Goal: Entertainment & Leisure: Consume media (video, audio)

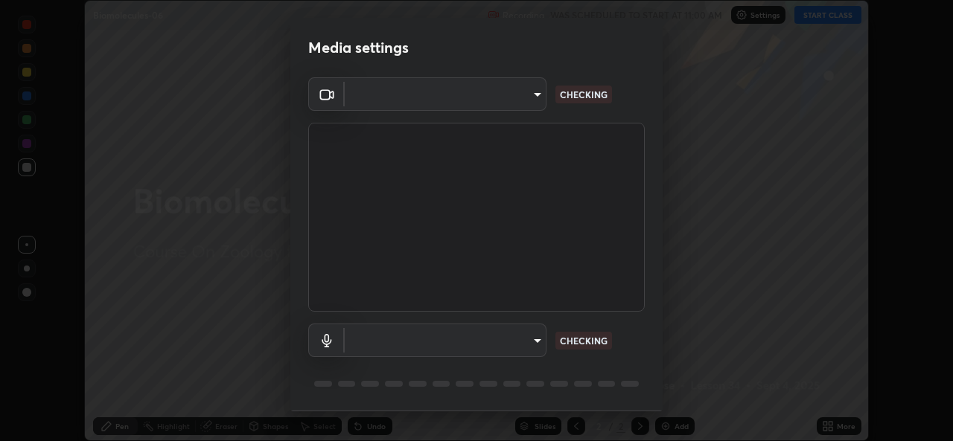
scroll to position [47, 0]
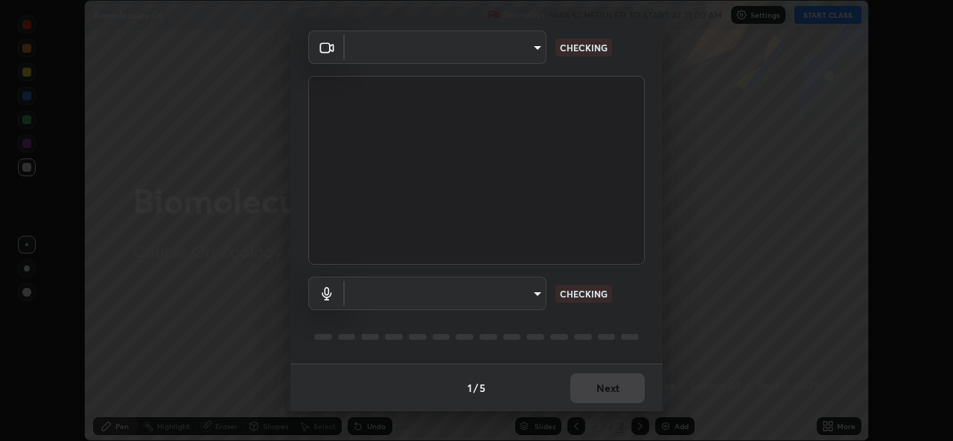
type input "1bae5219f2427241882c49d72a3831d91ccadfd921fc1ac5908e7a23ac13a840"
type input "d410c87dc0193b8b3cf58eff1f7b2380d82657523fa13e3063fc85e2b40aee02"
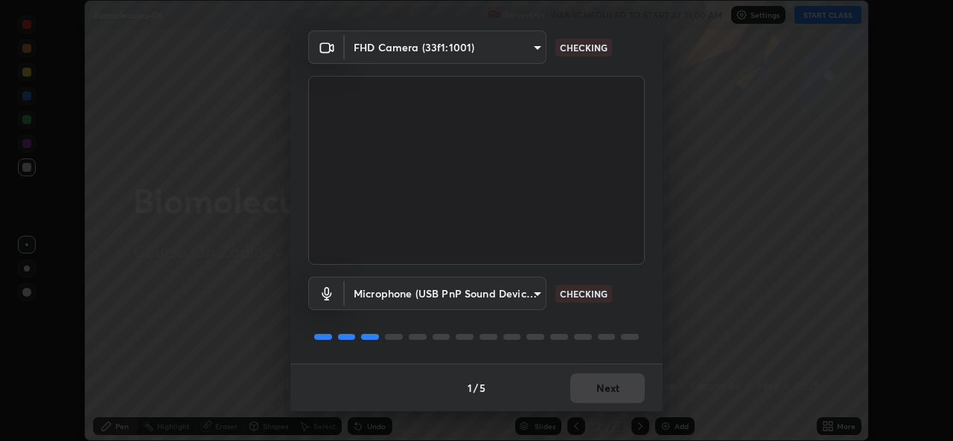
click at [593, 391] on div "1 / 5 Next" at bounding box center [476, 388] width 372 height 48
click at [591, 390] on div "1 / 5 Next" at bounding box center [476, 388] width 372 height 48
click at [592, 393] on div "1 / 5 Next" at bounding box center [476, 388] width 372 height 48
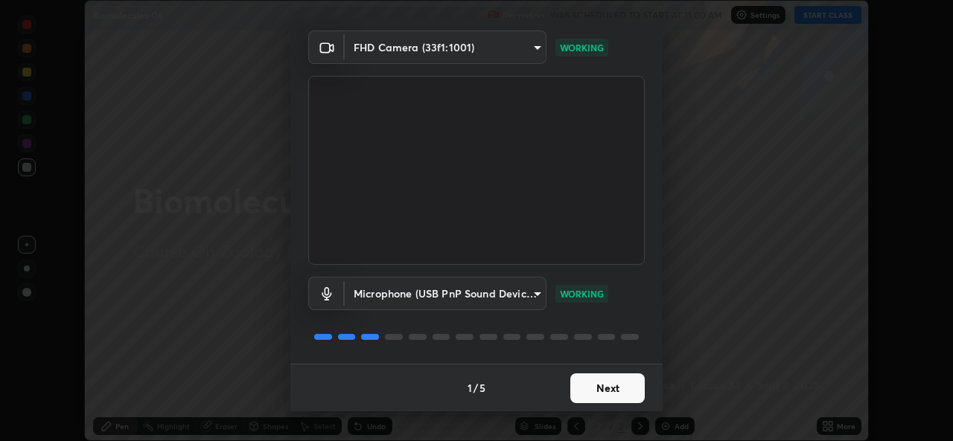
click at [597, 390] on button "Next" at bounding box center [607, 389] width 74 height 30
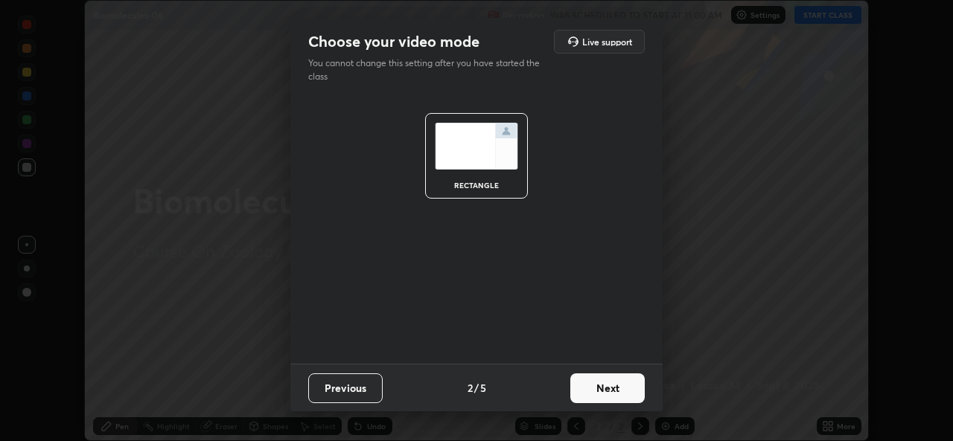
click at [592, 391] on button "Next" at bounding box center [607, 389] width 74 height 30
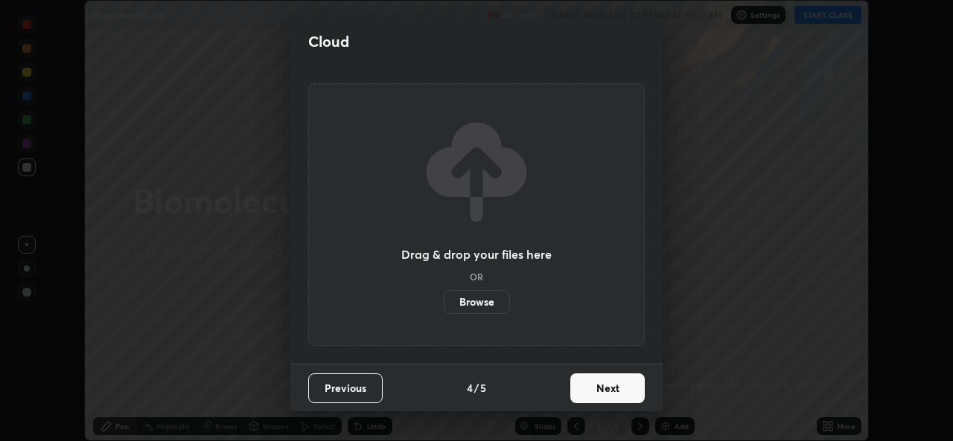
click at [595, 384] on button "Next" at bounding box center [607, 389] width 74 height 30
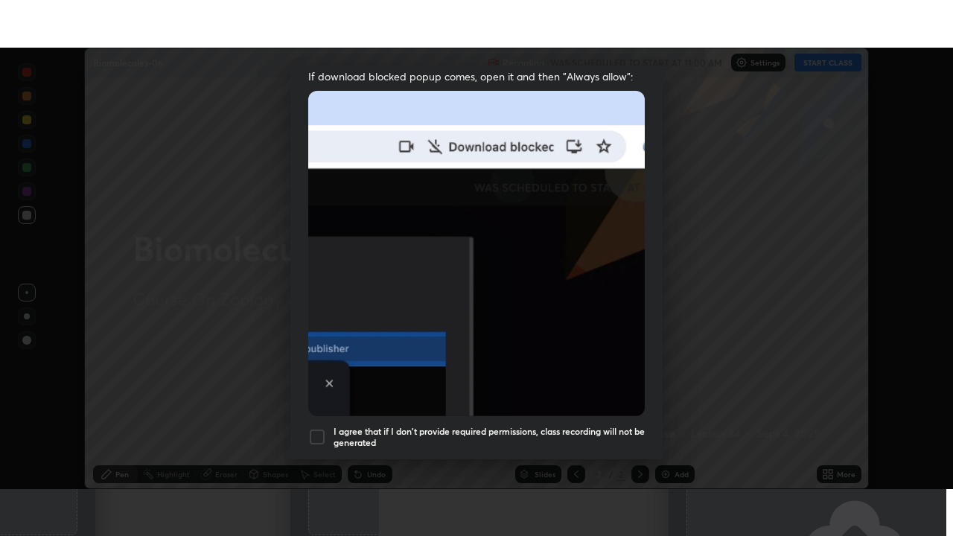
scroll to position [351, 0]
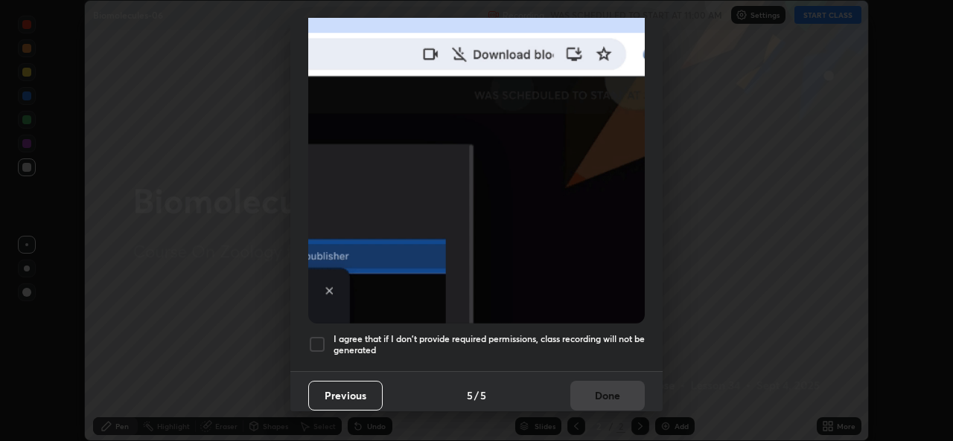
click at [557, 333] on h5 "I agree that if I don't provide required permissions, class recording will not …" at bounding box center [488, 344] width 311 height 23
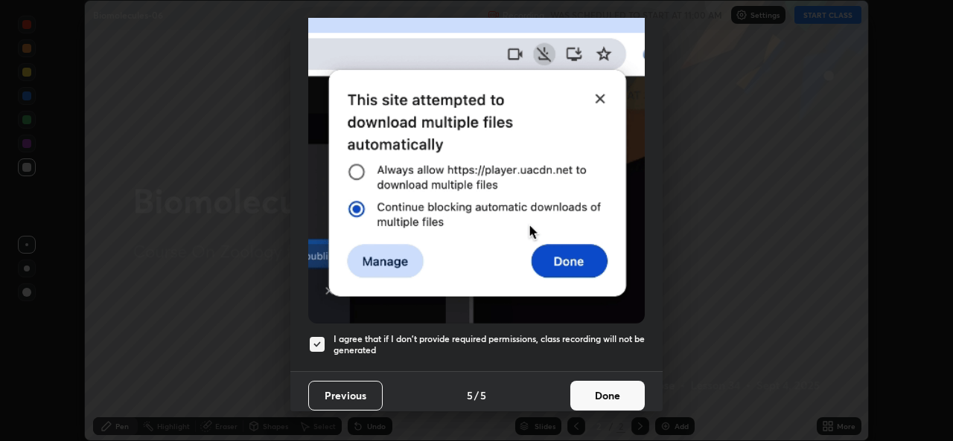
click at [592, 385] on button "Done" at bounding box center [607, 396] width 74 height 30
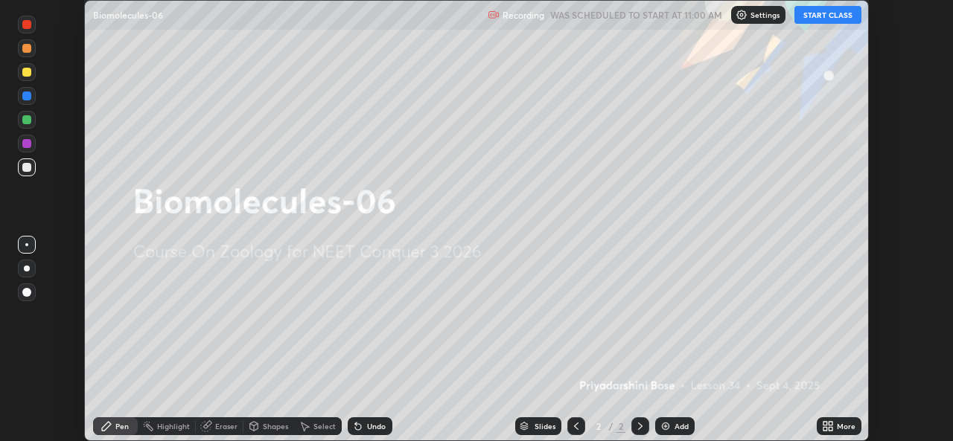
click at [830, 13] on button "START CLASS" at bounding box center [827, 15] width 67 height 18
click at [824, 427] on icon at bounding box center [825, 429] width 4 height 4
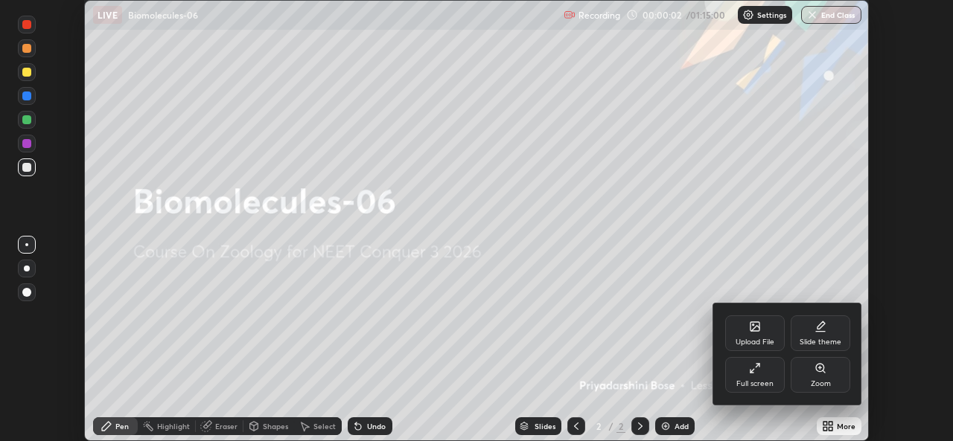
click at [759, 383] on div "Full screen" at bounding box center [754, 383] width 37 height 7
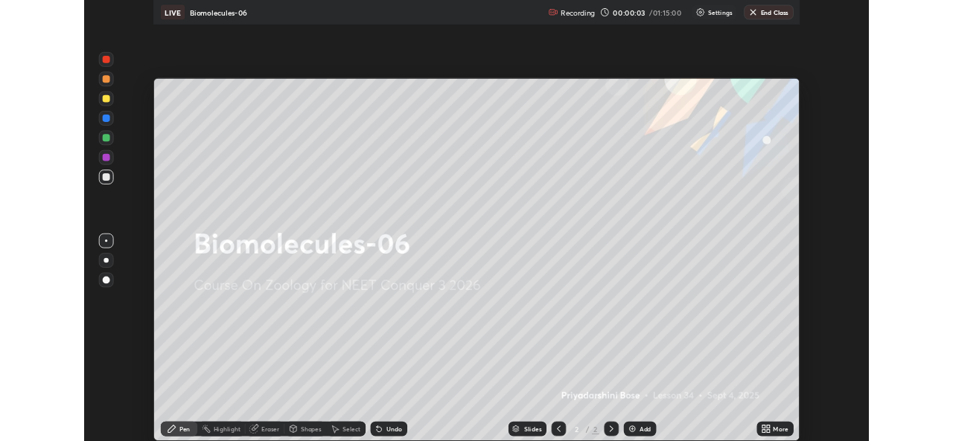
scroll to position [536, 953]
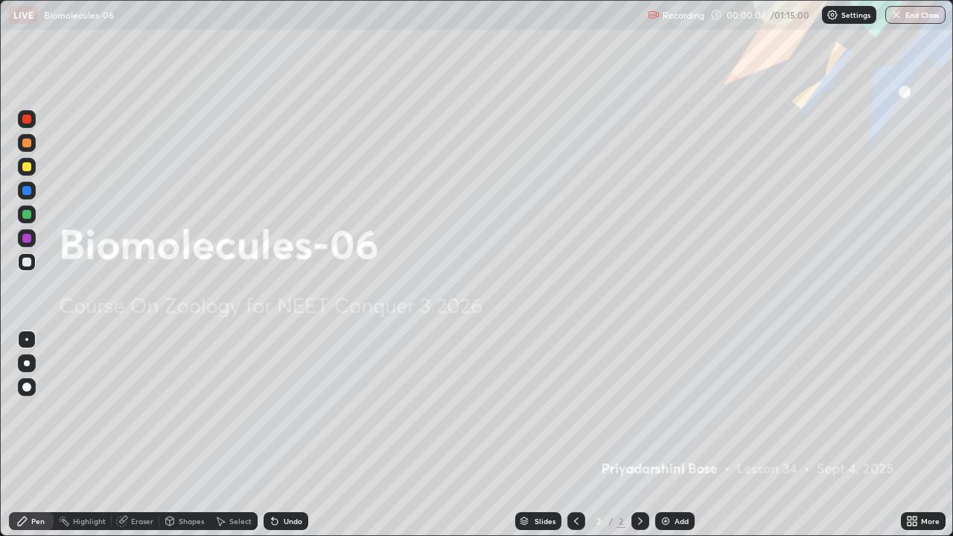
click at [664, 441] on img at bounding box center [665, 521] width 12 height 12
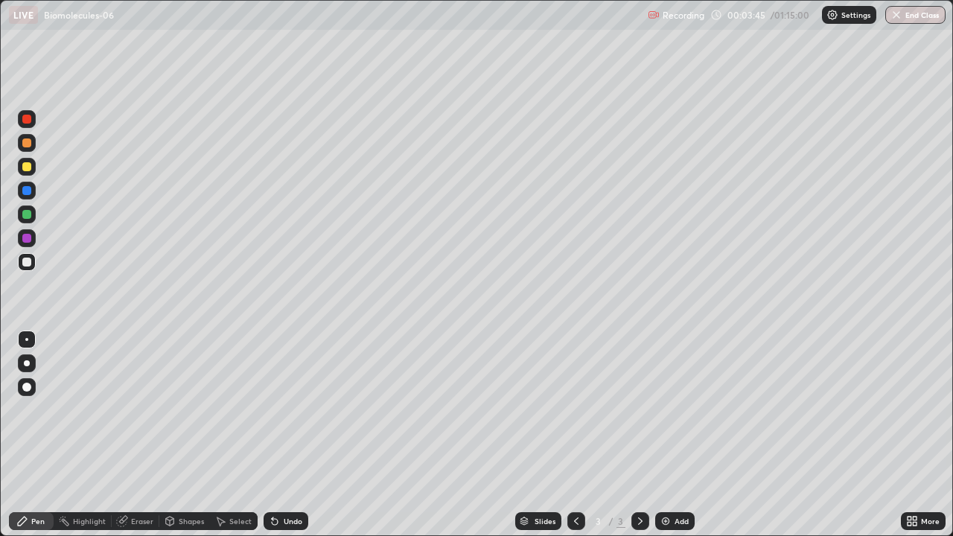
click at [137, 441] on div "Eraser" at bounding box center [142, 520] width 22 height 7
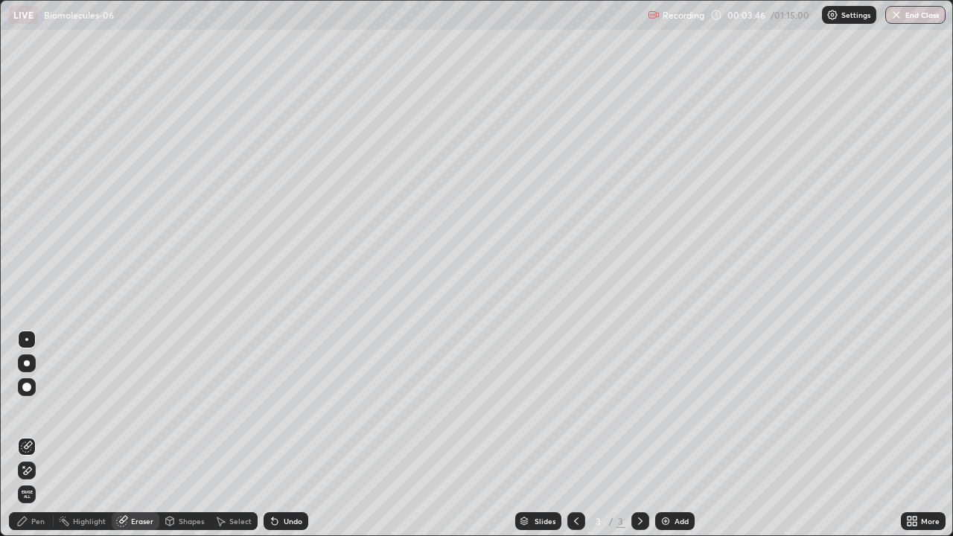
click at [25, 385] on div at bounding box center [26, 387] width 9 height 9
click at [40, 441] on div "Pen" at bounding box center [37, 520] width 13 height 7
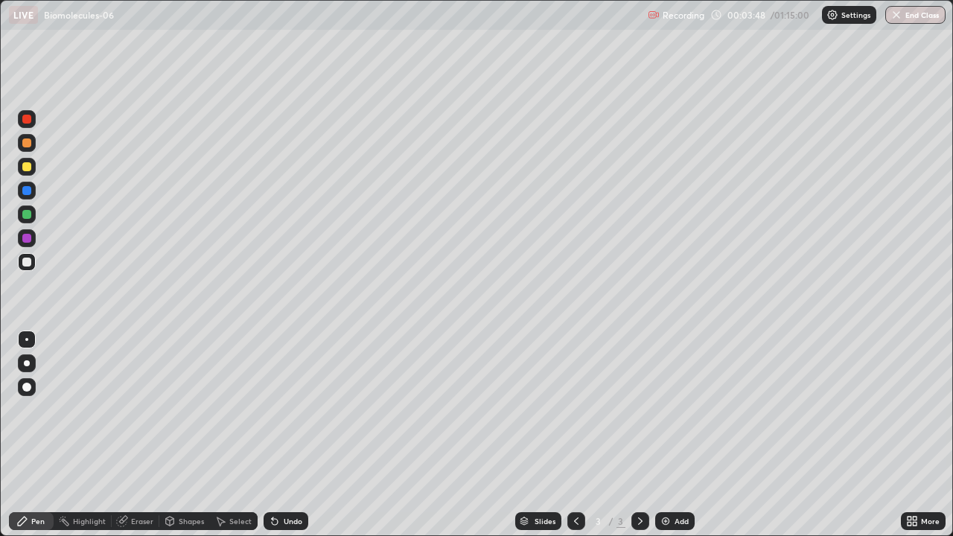
click at [25, 166] on div at bounding box center [26, 166] width 9 height 9
click at [27, 383] on div at bounding box center [26, 387] width 9 height 9
click at [28, 264] on div at bounding box center [26, 261] width 9 height 9
click at [272, 441] on icon at bounding box center [272, 517] width 1 height 1
click at [30, 143] on div at bounding box center [26, 142] width 9 height 9
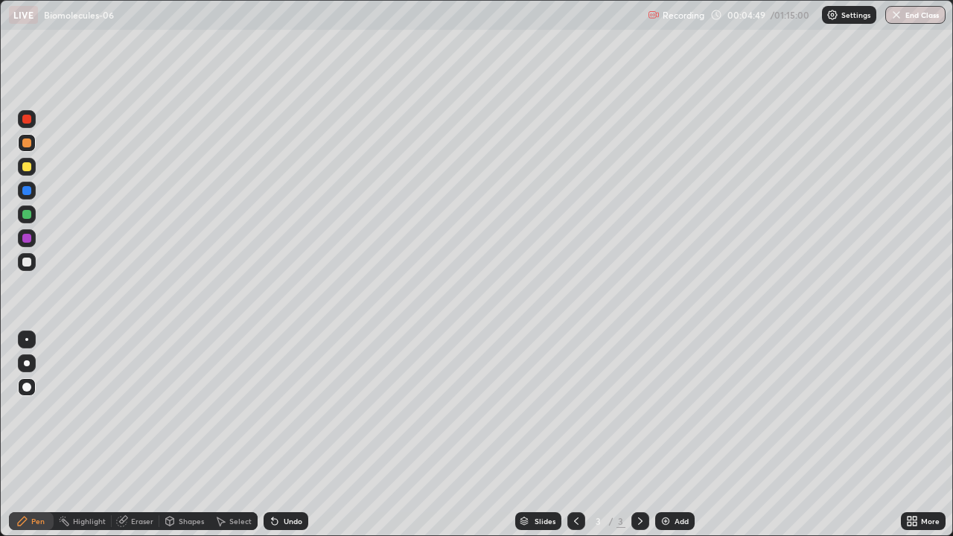
click at [25, 234] on div at bounding box center [26, 238] width 9 height 9
click at [31, 264] on div at bounding box center [26, 261] width 9 height 9
click at [26, 215] on div at bounding box center [26, 214] width 9 height 9
click at [25, 167] on div at bounding box center [26, 166] width 9 height 9
click at [660, 441] on img at bounding box center [665, 521] width 12 height 12
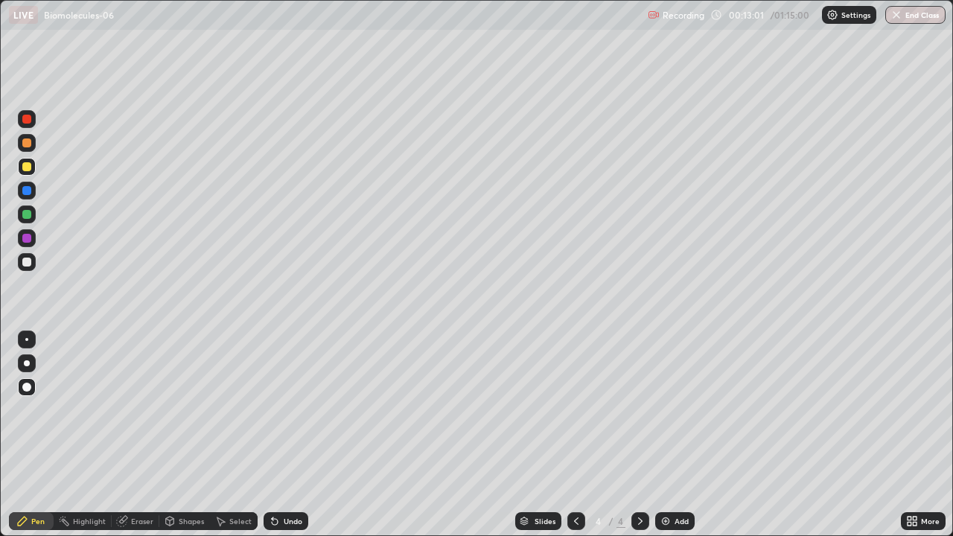
click at [30, 217] on div at bounding box center [26, 214] width 9 height 9
click at [27, 172] on div at bounding box center [27, 167] width 18 height 18
click at [25, 144] on div at bounding box center [26, 142] width 9 height 9
click at [28, 188] on div at bounding box center [26, 190] width 9 height 9
click at [28, 256] on div at bounding box center [27, 262] width 18 height 18
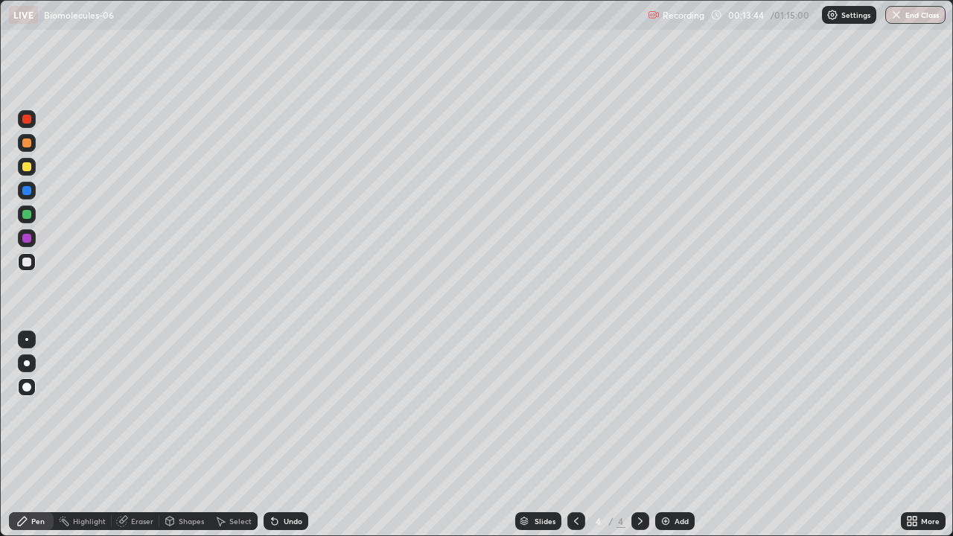
click at [147, 441] on div "Eraser" at bounding box center [142, 520] width 22 height 7
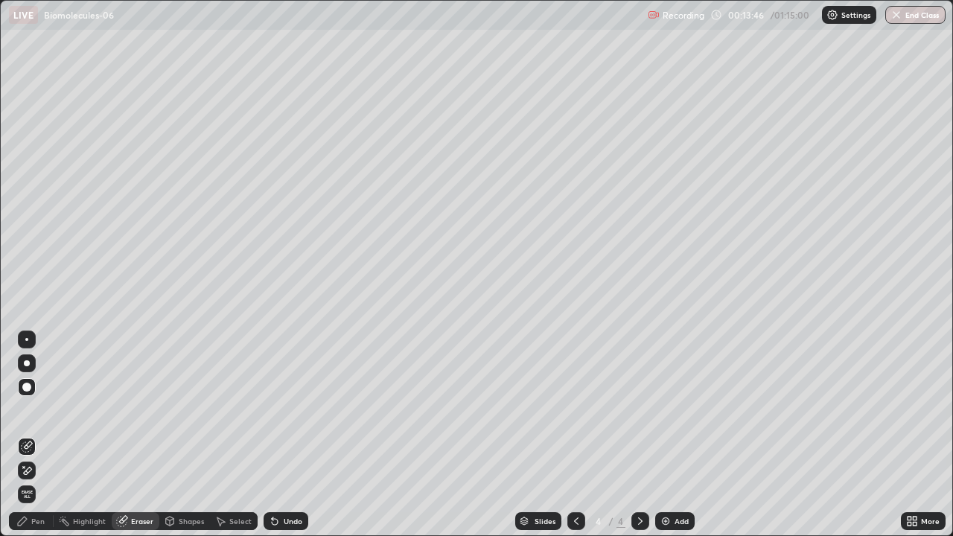
click at [36, 441] on div "Pen" at bounding box center [31, 521] width 45 height 18
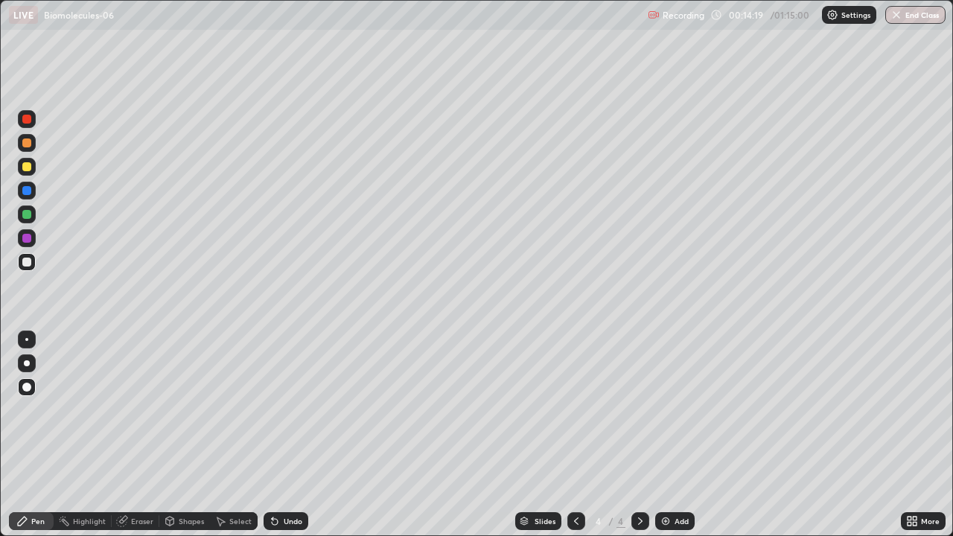
click at [23, 167] on div at bounding box center [26, 166] width 9 height 9
click at [30, 239] on div at bounding box center [26, 238] width 9 height 9
click at [25, 261] on div at bounding box center [26, 261] width 9 height 9
click at [28, 241] on div at bounding box center [26, 238] width 9 height 9
click at [663, 441] on img at bounding box center [665, 521] width 12 height 12
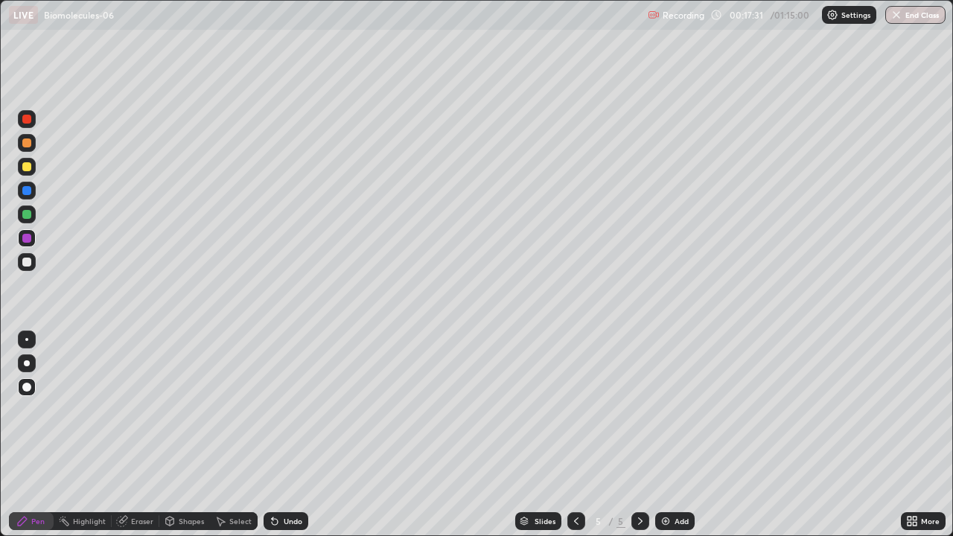
click at [574, 441] on icon at bounding box center [576, 521] width 12 height 12
click at [638, 441] on icon at bounding box center [640, 521] width 12 height 12
click at [24, 167] on div at bounding box center [26, 166] width 9 height 9
click at [29, 216] on div at bounding box center [26, 214] width 9 height 9
click at [19, 162] on div at bounding box center [27, 167] width 18 height 18
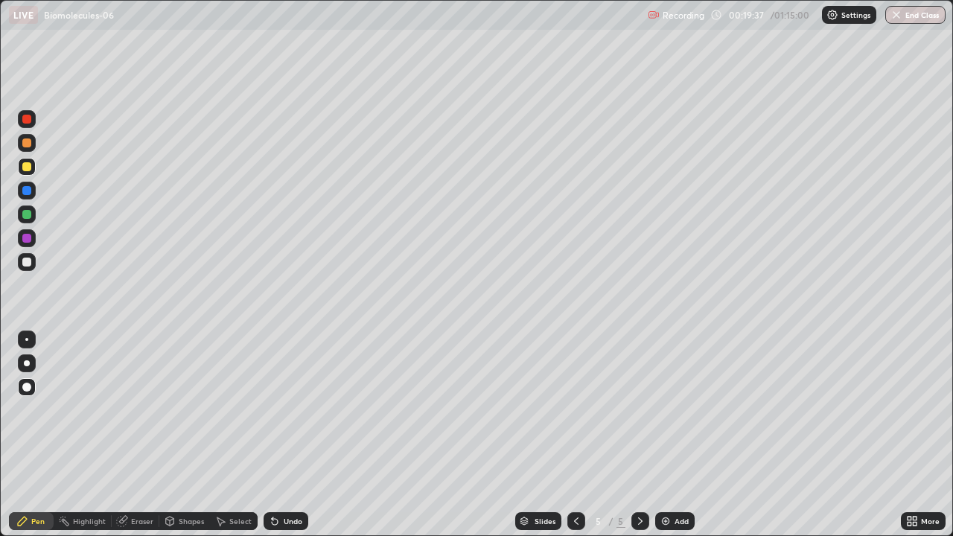
click at [21, 136] on div at bounding box center [27, 143] width 18 height 18
click at [28, 263] on div at bounding box center [26, 261] width 9 height 9
click at [26, 163] on div at bounding box center [26, 166] width 9 height 9
click at [28, 212] on div at bounding box center [26, 214] width 9 height 9
click at [26, 263] on div at bounding box center [26, 261] width 9 height 9
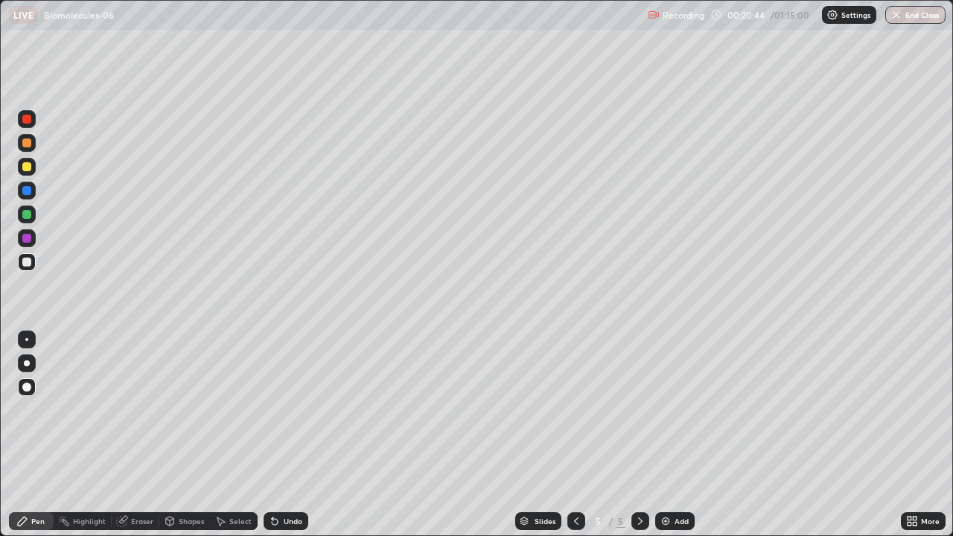
click at [28, 237] on div at bounding box center [26, 238] width 9 height 9
click at [31, 259] on div at bounding box center [26, 261] width 9 height 9
click at [667, 441] on img at bounding box center [665, 521] width 12 height 12
click at [25, 217] on div at bounding box center [26, 214] width 9 height 9
click at [28, 265] on div at bounding box center [26, 261] width 9 height 9
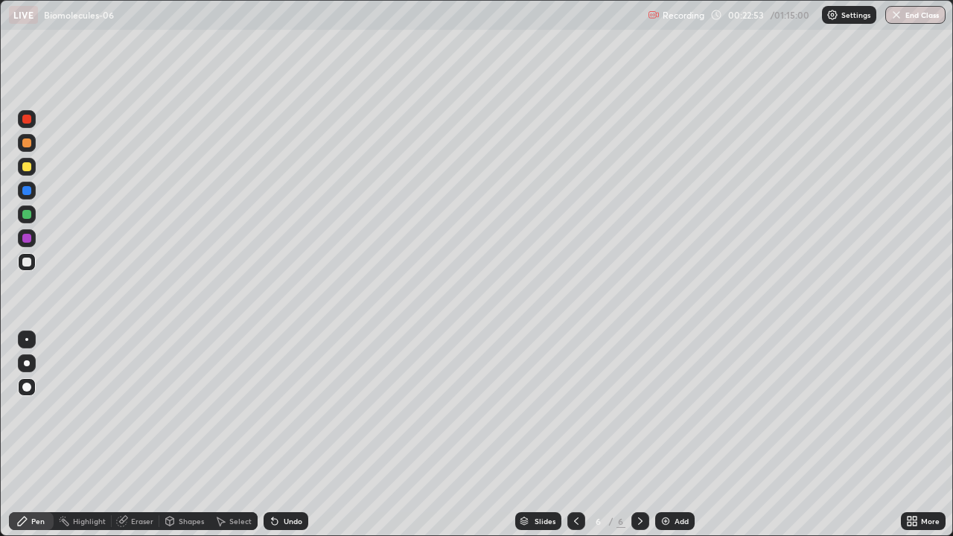
click at [24, 170] on div at bounding box center [26, 166] width 9 height 9
click at [27, 213] on div at bounding box center [26, 214] width 9 height 9
click at [25, 237] on div at bounding box center [26, 238] width 9 height 9
click at [25, 188] on div at bounding box center [26, 190] width 9 height 9
click at [25, 363] on div at bounding box center [27, 363] width 6 height 6
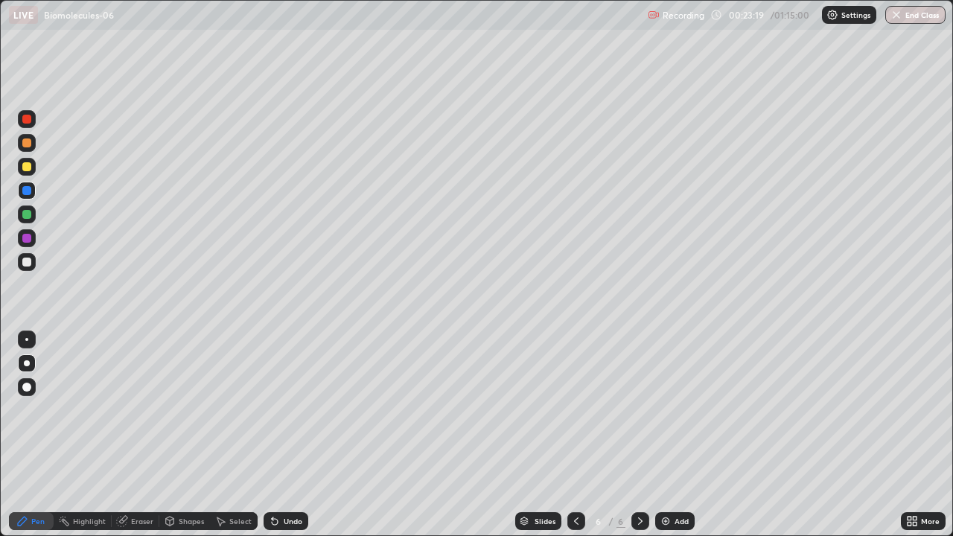
click at [24, 167] on div at bounding box center [26, 166] width 9 height 9
click at [26, 213] on div at bounding box center [26, 214] width 9 height 9
click at [28, 191] on div at bounding box center [26, 190] width 9 height 9
click at [25, 385] on div at bounding box center [26, 387] width 9 height 9
click at [28, 266] on div at bounding box center [26, 261] width 9 height 9
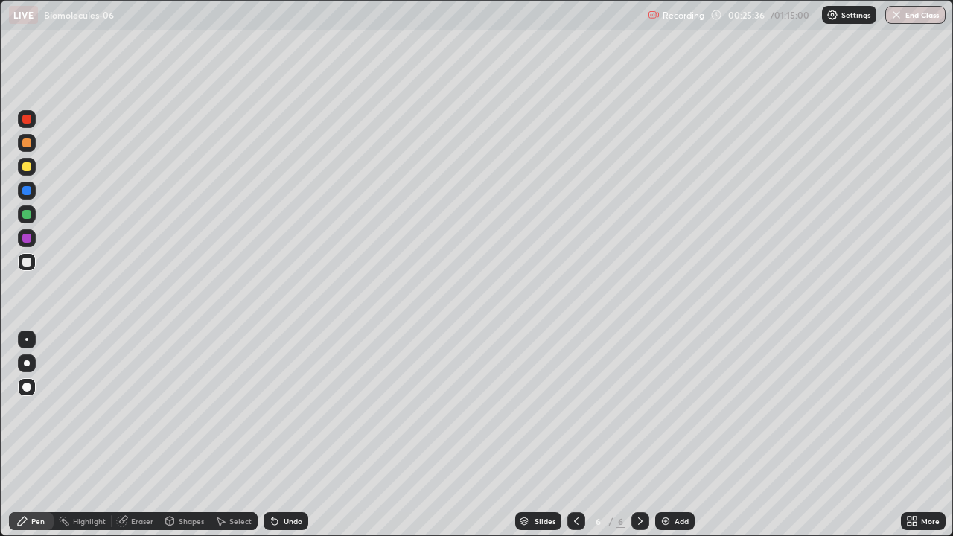
click at [28, 144] on div at bounding box center [26, 142] width 9 height 9
click at [29, 214] on div at bounding box center [26, 214] width 9 height 9
click at [25, 239] on div at bounding box center [26, 238] width 9 height 9
click at [25, 210] on div at bounding box center [26, 214] width 9 height 9
click at [27, 237] on div at bounding box center [26, 238] width 9 height 9
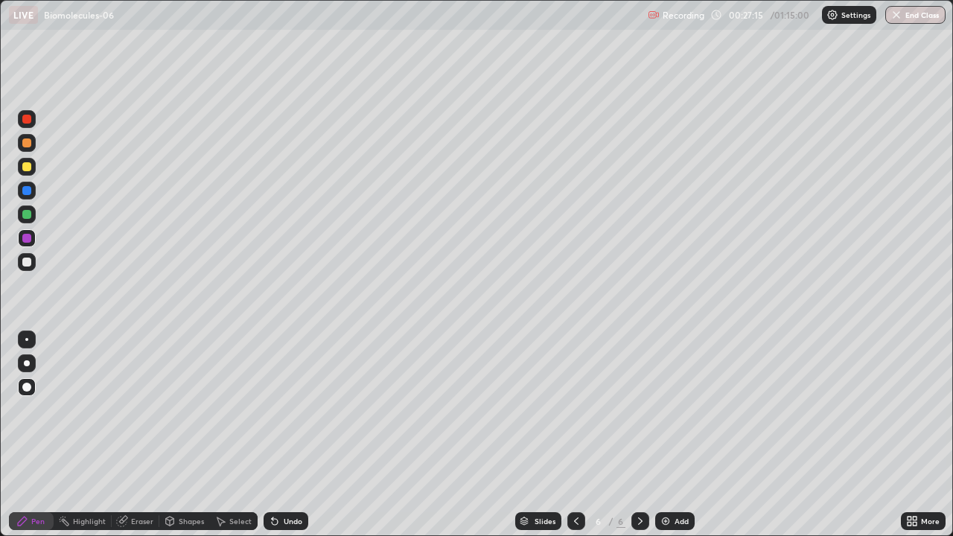
click at [28, 141] on div at bounding box center [26, 142] width 9 height 9
click at [25, 211] on div at bounding box center [26, 214] width 9 height 9
click at [668, 441] on img at bounding box center [665, 521] width 12 height 12
click at [20, 166] on div at bounding box center [27, 167] width 18 height 18
click at [29, 264] on div at bounding box center [26, 261] width 9 height 9
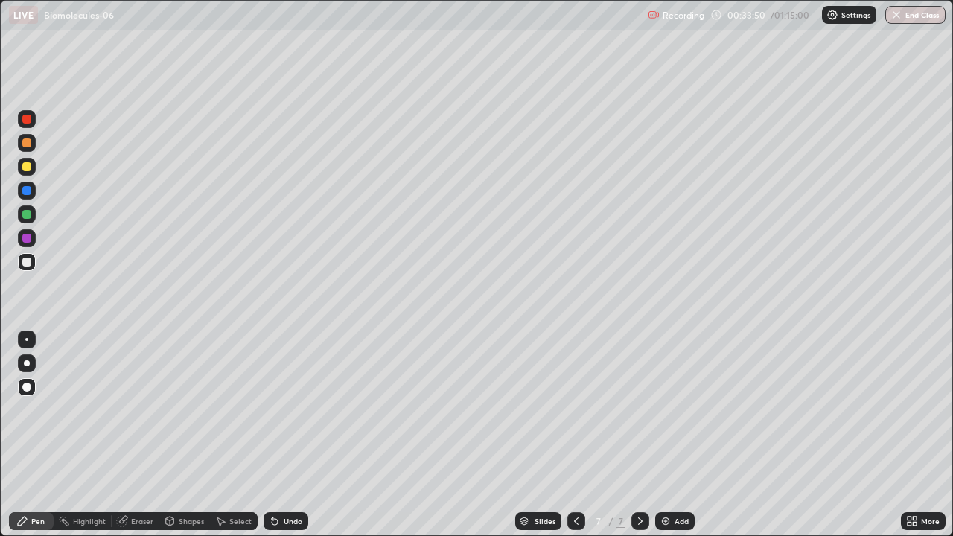
click at [24, 214] on div at bounding box center [26, 214] width 9 height 9
click at [18, 262] on div at bounding box center [27, 262] width 18 height 18
click at [273, 441] on icon at bounding box center [275, 522] width 6 height 6
click at [127, 441] on div "Eraser" at bounding box center [136, 521] width 48 height 18
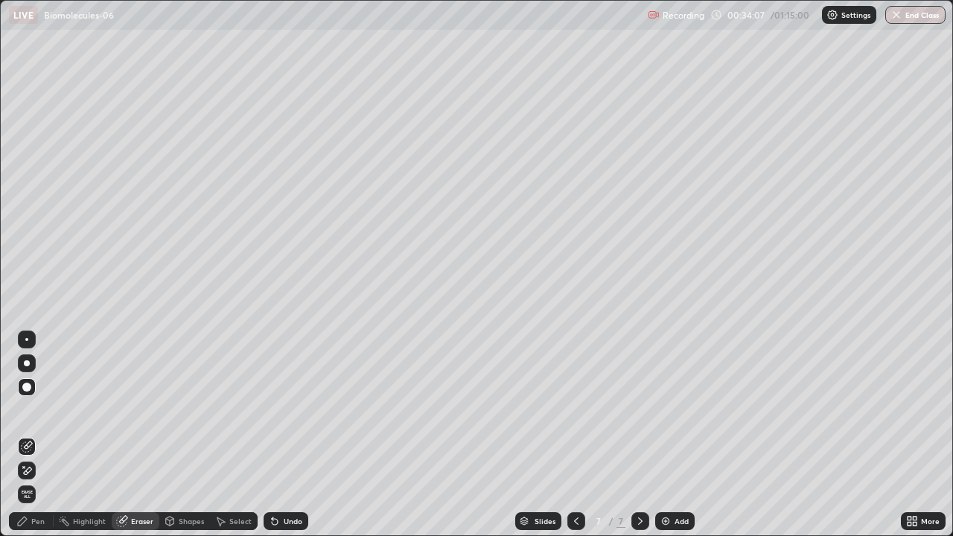
click at [26, 441] on icon at bounding box center [22, 520] width 9 height 9
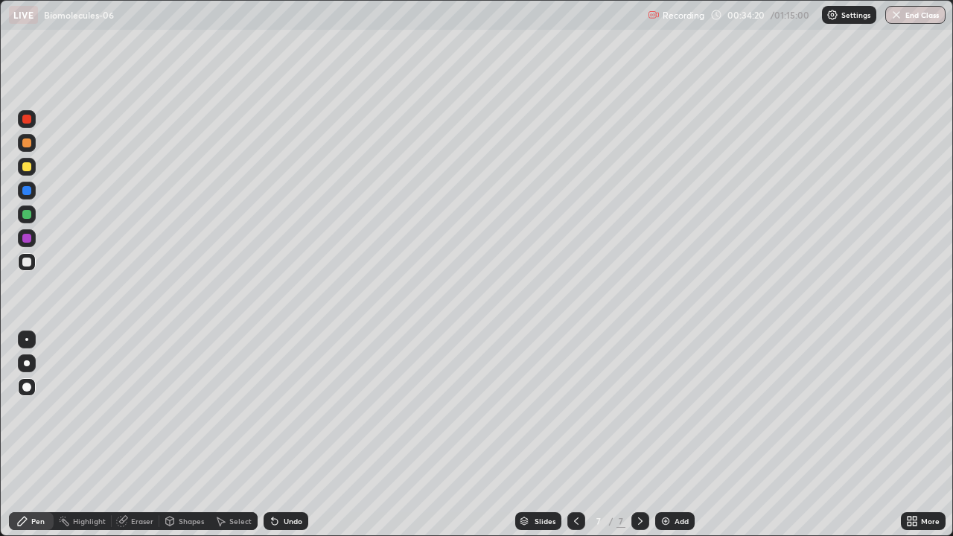
click at [31, 237] on div at bounding box center [26, 238] width 9 height 9
click at [663, 441] on img at bounding box center [665, 521] width 12 height 12
click at [26, 168] on div at bounding box center [26, 166] width 9 height 9
click at [26, 260] on div at bounding box center [26, 261] width 9 height 9
click at [28, 167] on div at bounding box center [26, 166] width 9 height 9
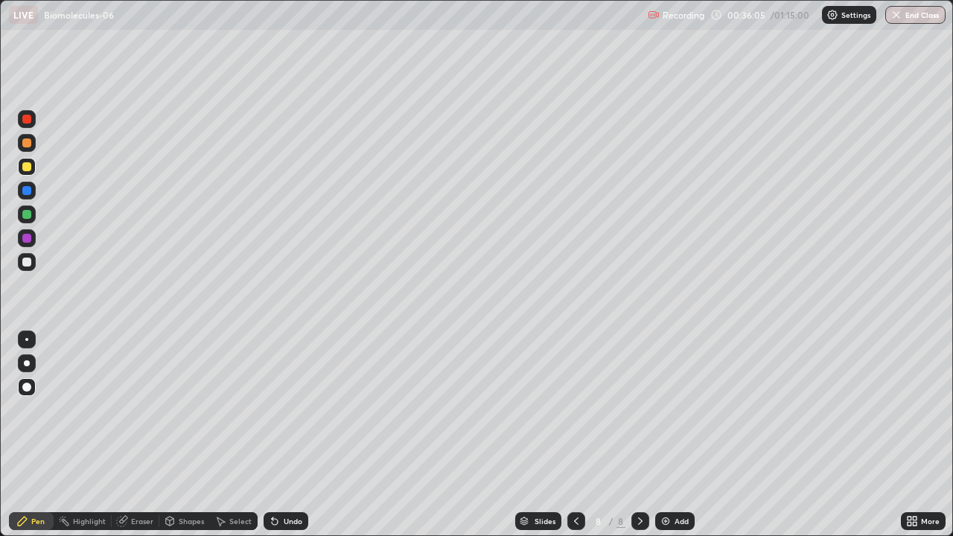
click at [28, 216] on div at bounding box center [26, 214] width 9 height 9
click at [25, 167] on div at bounding box center [26, 166] width 9 height 9
click at [25, 259] on div at bounding box center [26, 261] width 9 height 9
click at [143, 441] on div "Eraser" at bounding box center [142, 520] width 22 height 7
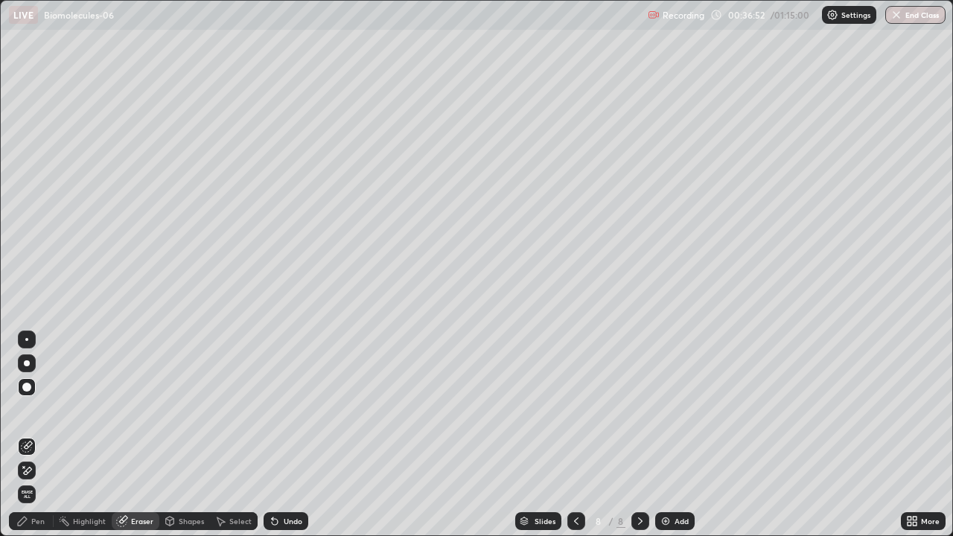
click at [39, 441] on div "Pen" at bounding box center [31, 521] width 45 height 18
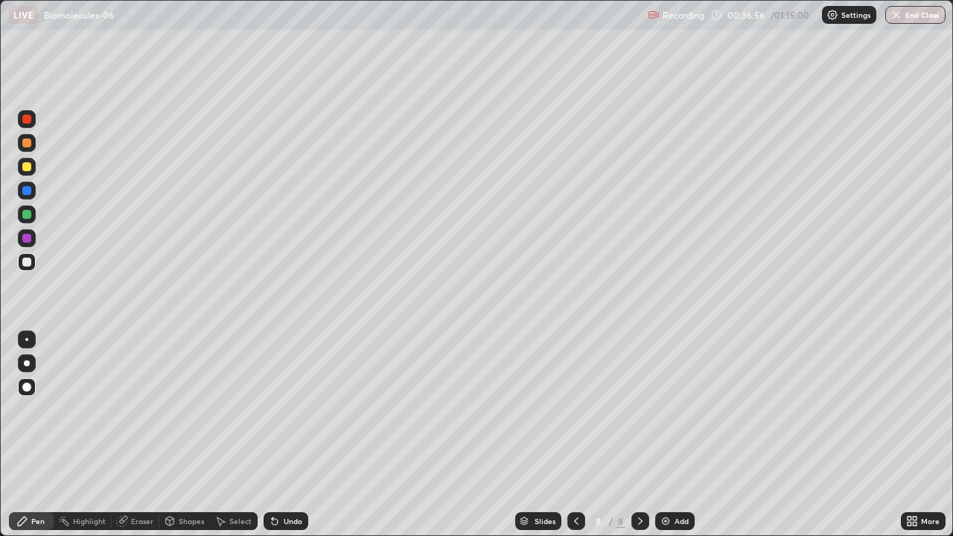
click at [26, 213] on div at bounding box center [26, 214] width 9 height 9
click at [29, 236] on div at bounding box center [26, 238] width 9 height 9
click at [21, 260] on div at bounding box center [27, 262] width 18 height 18
click at [28, 234] on div at bounding box center [26, 238] width 9 height 9
click at [662, 441] on img at bounding box center [665, 521] width 12 height 12
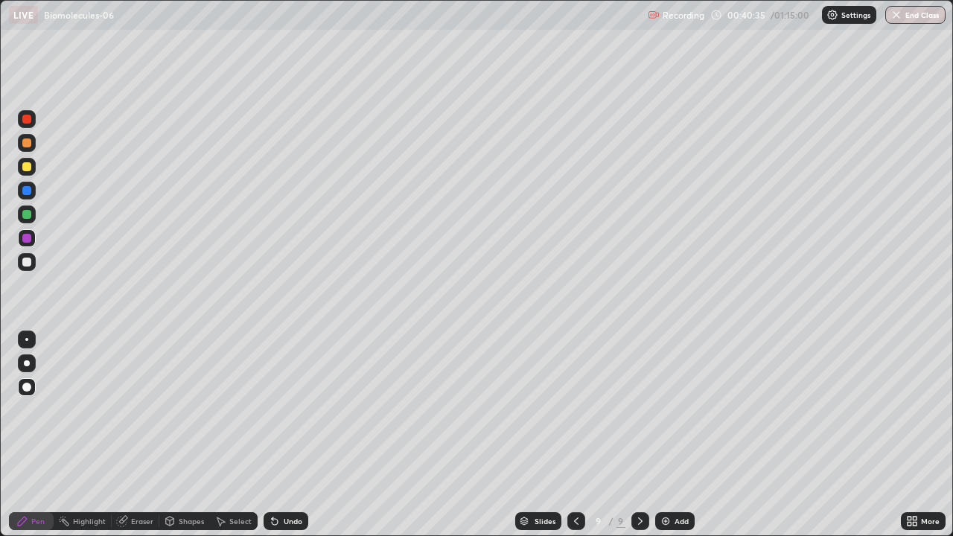
click at [25, 166] on div at bounding box center [26, 166] width 9 height 9
click at [27, 261] on div at bounding box center [26, 261] width 9 height 9
click at [30, 166] on div at bounding box center [26, 166] width 9 height 9
click at [25, 260] on div at bounding box center [26, 261] width 9 height 9
click at [28, 191] on div at bounding box center [26, 190] width 9 height 9
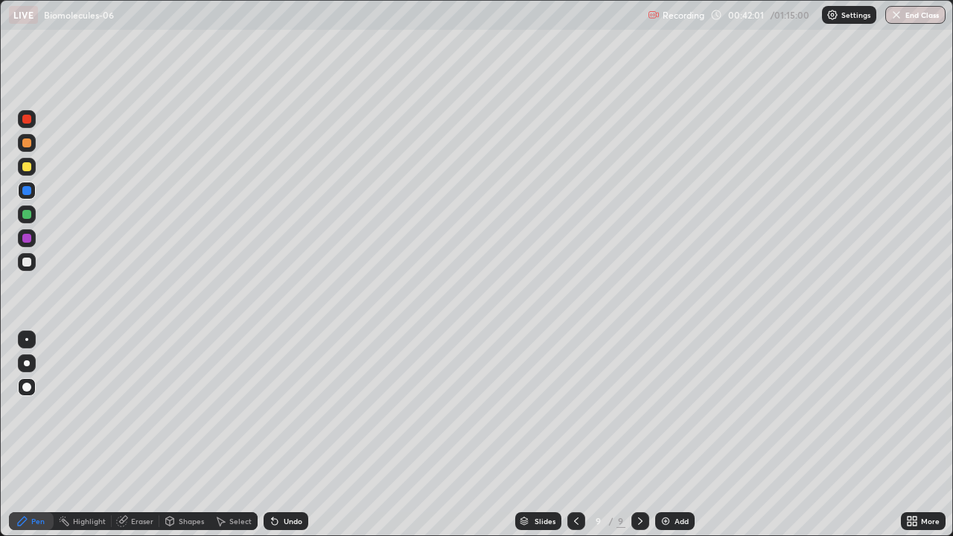
click at [26, 216] on div at bounding box center [26, 214] width 9 height 9
click at [909, 441] on icon at bounding box center [909, 518] width 4 height 4
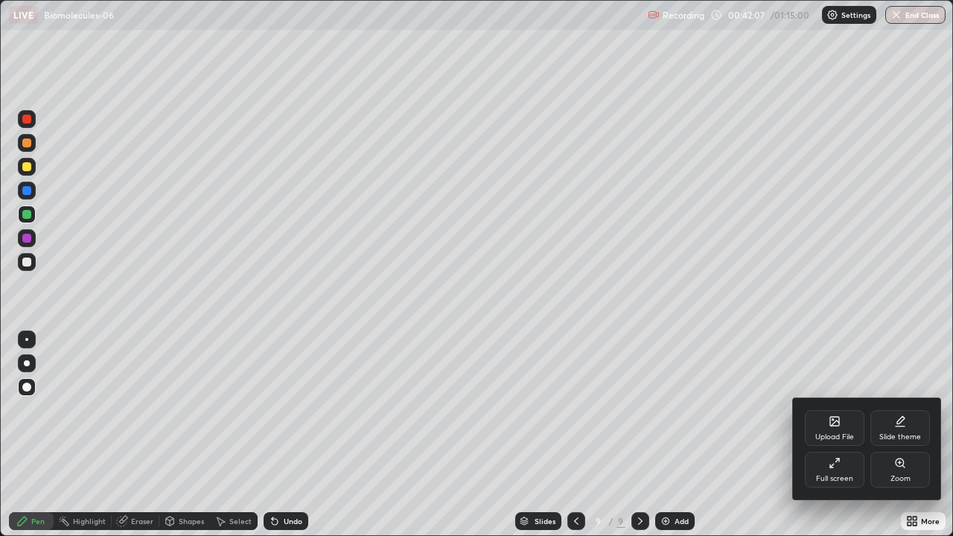
click at [835, 441] on div "Full screen" at bounding box center [834, 470] width 60 height 36
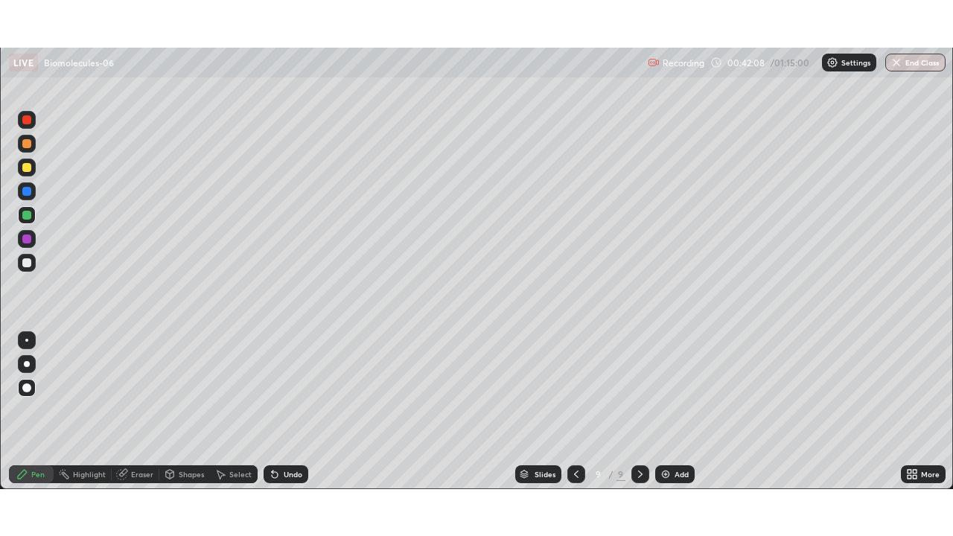
scroll to position [73975, 73464]
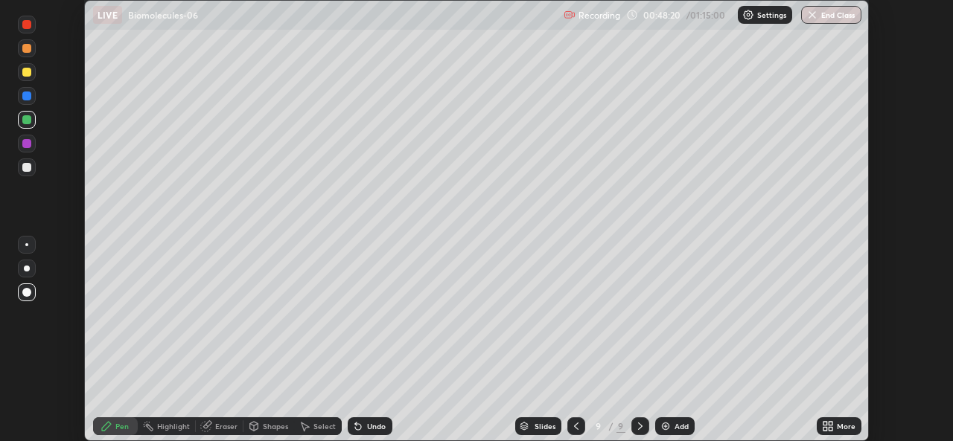
click at [31, 166] on div at bounding box center [26, 167] width 9 height 9
click at [28, 71] on div at bounding box center [26, 72] width 9 height 9
click at [30, 121] on div at bounding box center [26, 119] width 9 height 9
click at [660, 420] on div "Add" at bounding box center [674, 426] width 39 height 18
click at [27, 73] on div at bounding box center [26, 72] width 9 height 9
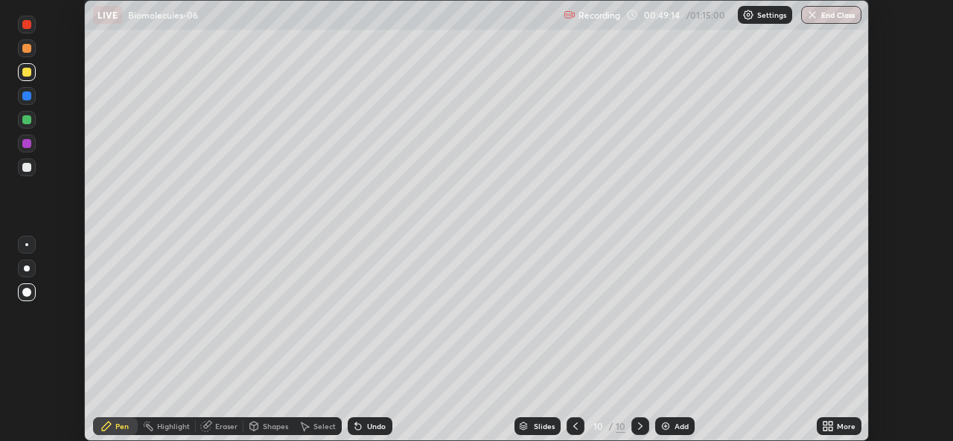
click at [25, 120] on div at bounding box center [26, 119] width 9 height 9
click at [28, 147] on div at bounding box center [26, 143] width 9 height 9
click at [25, 168] on div at bounding box center [26, 167] width 9 height 9
click at [27, 51] on div at bounding box center [26, 48] width 9 height 9
click at [68, 60] on div "Setting up your live class" at bounding box center [476, 220] width 953 height 441
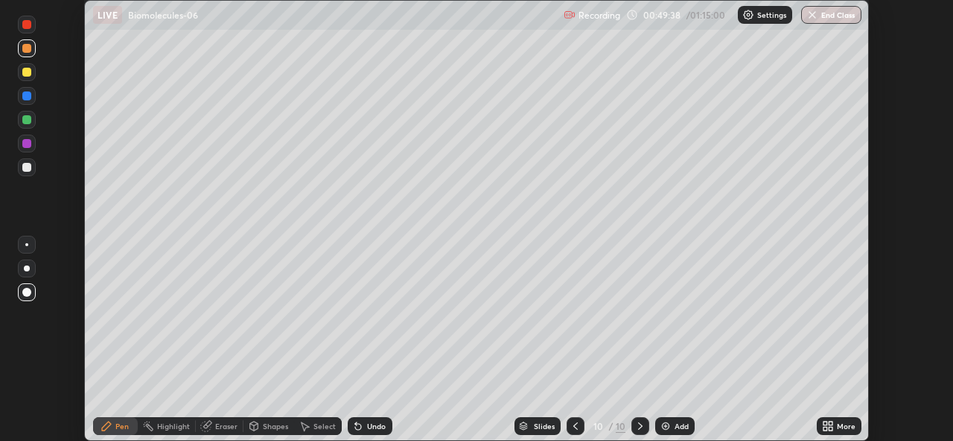
click at [26, 19] on div at bounding box center [27, 25] width 18 height 18
click at [30, 168] on div at bounding box center [26, 167] width 9 height 9
click at [26, 90] on div at bounding box center [27, 96] width 18 height 18
click at [29, 167] on div at bounding box center [26, 167] width 9 height 9
click at [25, 25] on div at bounding box center [26, 24] width 9 height 9
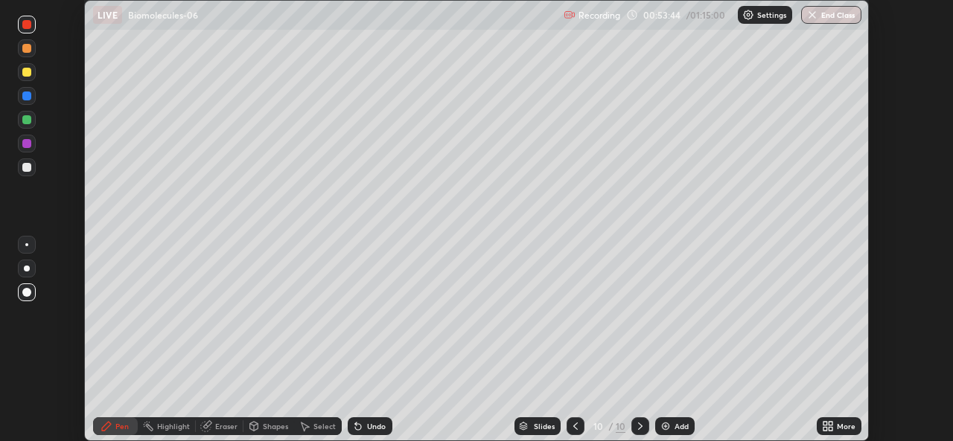
click at [21, 172] on div at bounding box center [27, 168] width 18 height 18
click at [575, 425] on icon at bounding box center [575, 426] width 12 height 12
click at [636, 434] on div at bounding box center [640, 426] width 18 height 18
click at [574, 426] on icon at bounding box center [575, 426] width 12 height 12
click at [28, 120] on div at bounding box center [26, 119] width 9 height 9
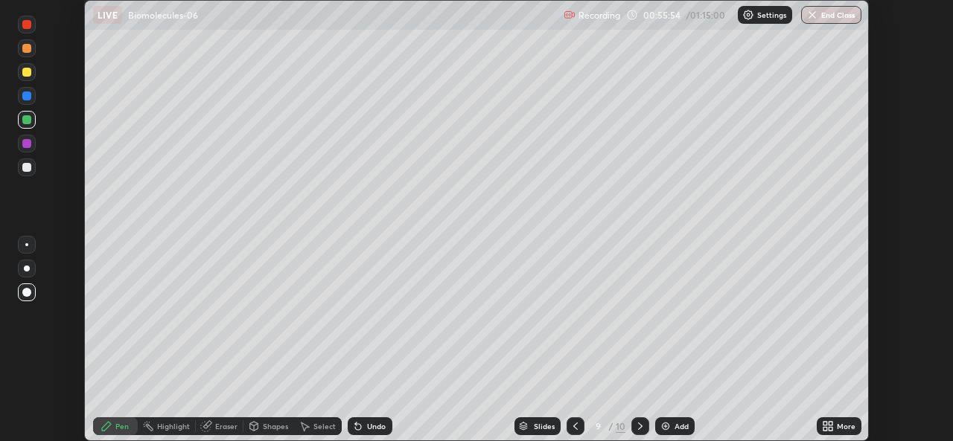
click at [638, 426] on icon at bounding box center [640, 426] width 12 height 12
click at [665, 429] on img at bounding box center [665, 426] width 12 height 12
click at [25, 95] on div at bounding box center [26, 96] width 9 height 9
click at [33, 170] on div at bounding box center [27, 168] width 18 height 18
click at [26, 95] on div at bounding box center [26, 96] width 9 height 9
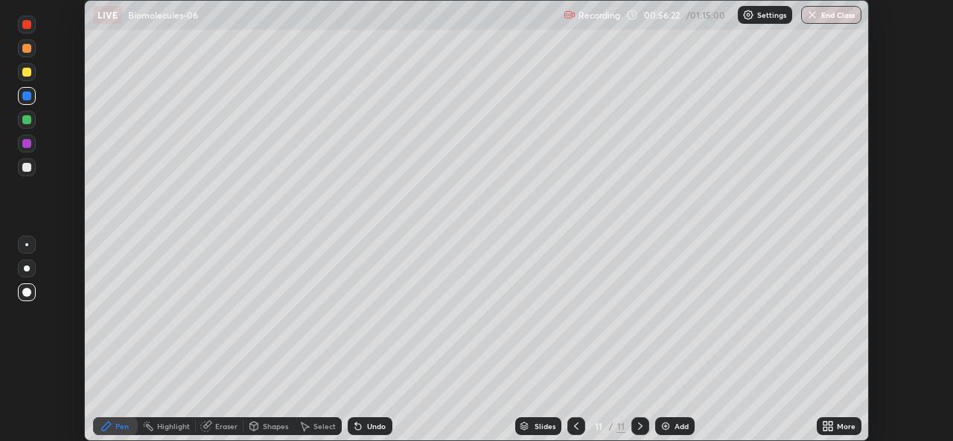
click at [24, 164] on div at bounding box center [26, 167] width 9 height 9
click at [26, 94] on div at bounding box center [26, 96] width 9 height 9
click at [26, 167] on div at bounding box center [26, 167] width 9 height 9
click at [25, 97] on div at bounding box center [26, 96] width 9 height 9
click at [29, 143] on div at bounding box center [26, 143] width 9 height 9
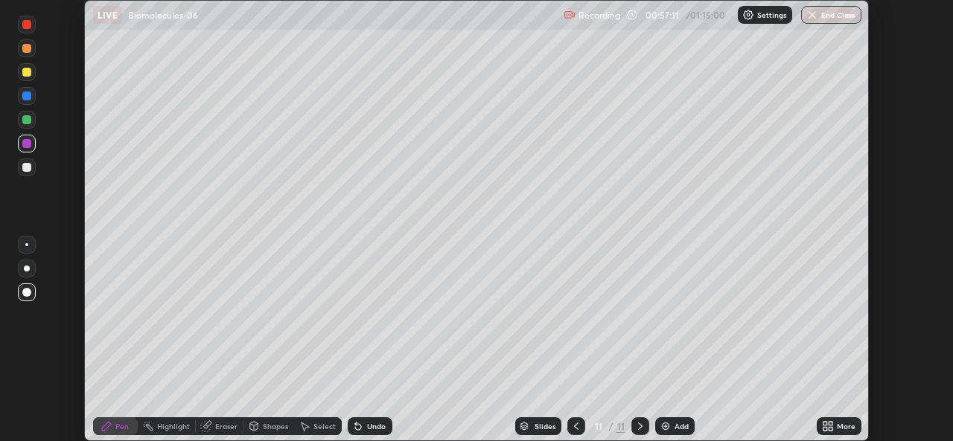
click at [29, 164] on div at bounding box center [26, 167] width 9 height 9
click at [666, 431] on img at bounding box center [665, 426] width 12 height 12
click at [824, 421] on icon at bounding box center [828, 426] width 12 height 12
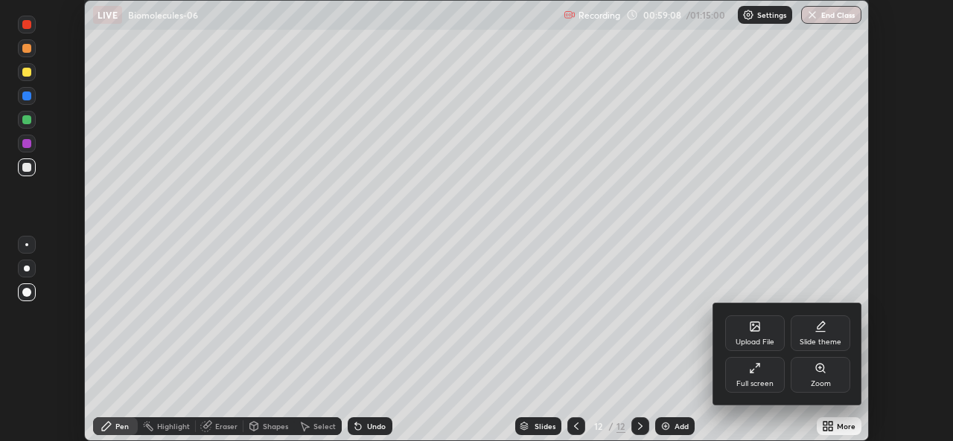
click at [710, 415] on div at bounding box center [476, 220] width 953 height 441
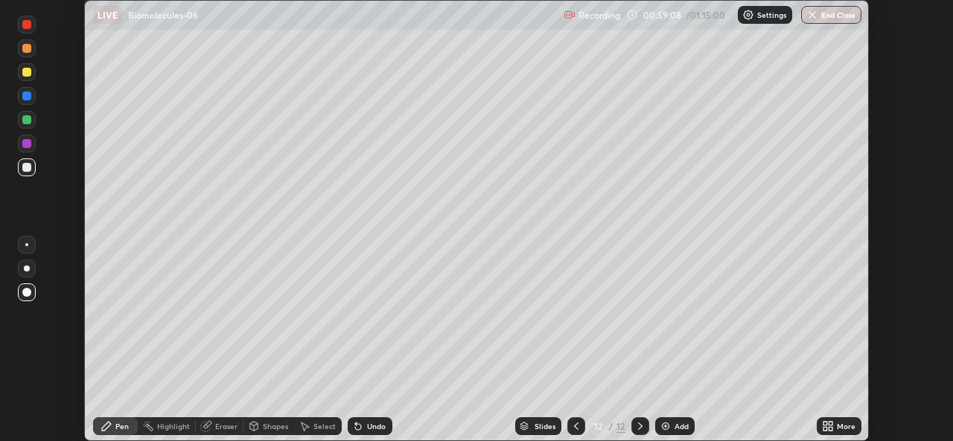
click at [573, 429] on icon at bounding box center [576, 426] width 12 height 12
click at [574, 429] on icon at bounding box center [576, 426] width 12 height 12
click at [638, 426] on icon at bounding box center [640, 426] width 12 height 12
click at [638, 428] on icon at bounding box center [640, 426] width 4 height 7
click at [28, 120] on div at bounding box center [26, 119] width 9 height 9
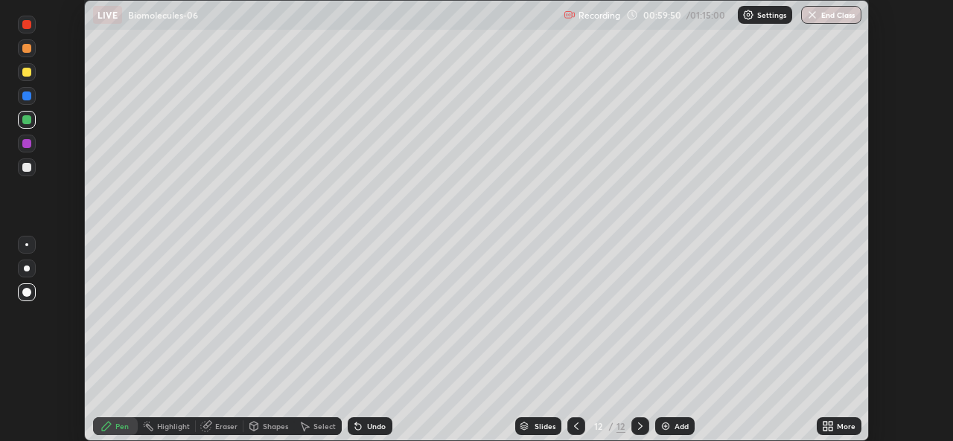
click at [29, 170] on div at bounding box center [26, 167] width 9 height 9
click at [825, 427] on icon at bounding box center [825, 429] width 4 height 4
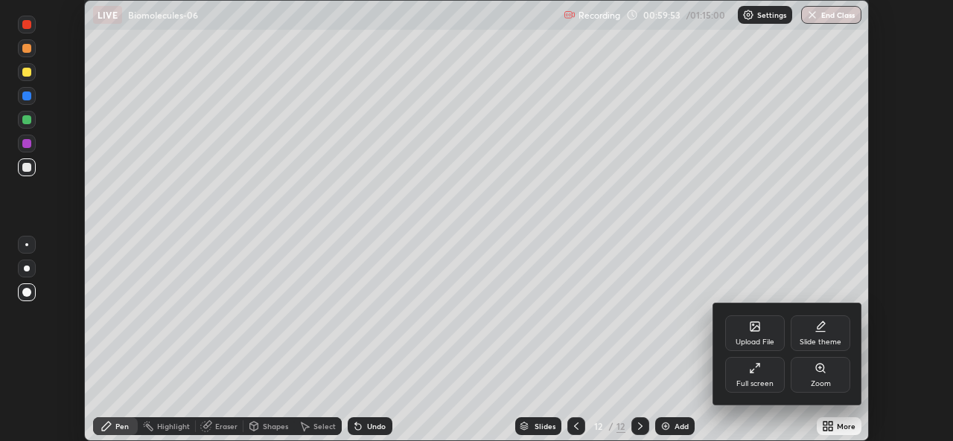
click at [758, 375] on div "Full screen" at bounding box center [755, 375] width 60 height 36
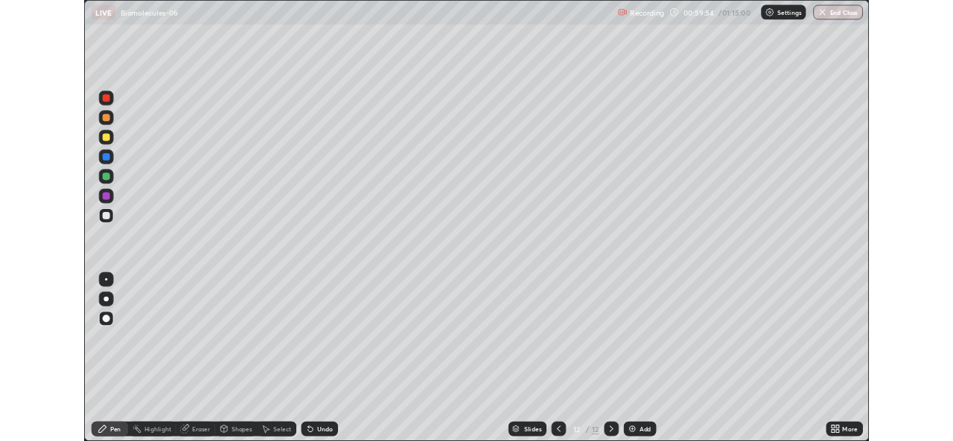
scroll to position [536, 953]
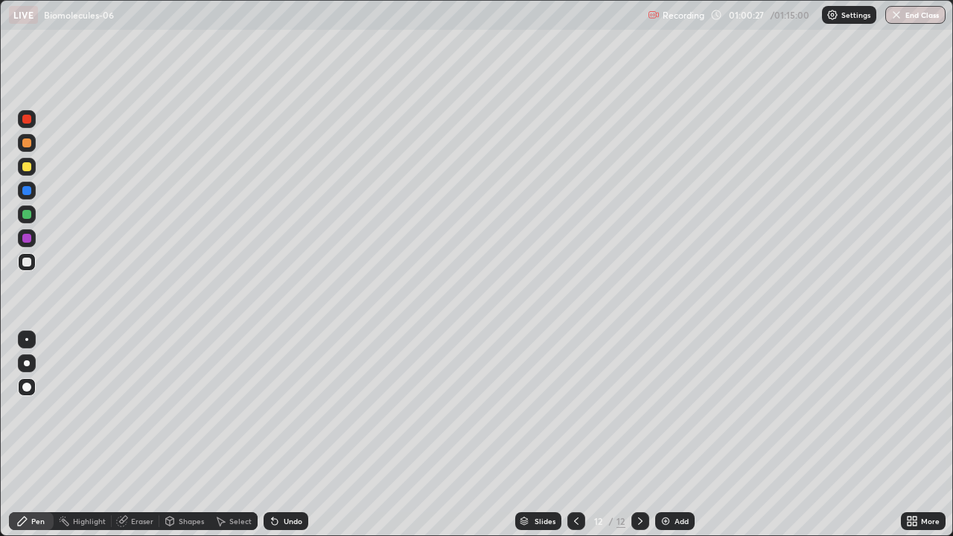
click at [26, 168] on div at bounding box center [26, 166] width 9 height 9
click at [27, 260] on div at bounding box center [26, 261] width 9 height 9
click at [28, 441] on div "Pen" at bounding box center [31, 521] width 45 height 18
click at [22, 162] on div at bounding box center [27, 167] width 18 height 18
click at [27, 262] on div at bounding box center [26, 261] width 9 height 9
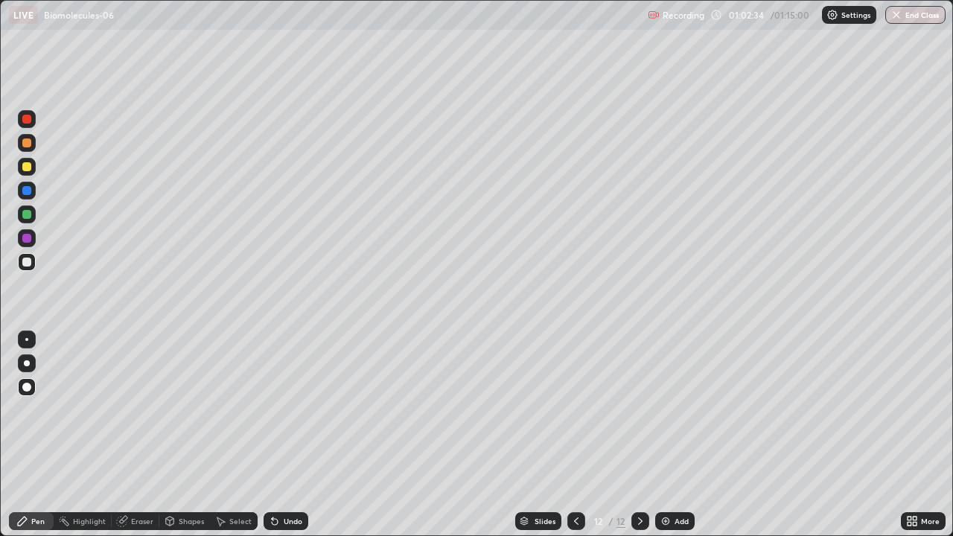
click at [24, 263] on div at bounding box center [26, 261] width 9 height 9
click at [28, 389] on div at bounding box center [26, 387] width 9 height 9
click at [26, 260] on div at bounding box center [26, 261] width 9 height 9
click at [22, 159] on div at bounding box center [27, 167] width 18 height 18
click at [25, 257] on div at bounding box center [26, 261] width 9 height 9
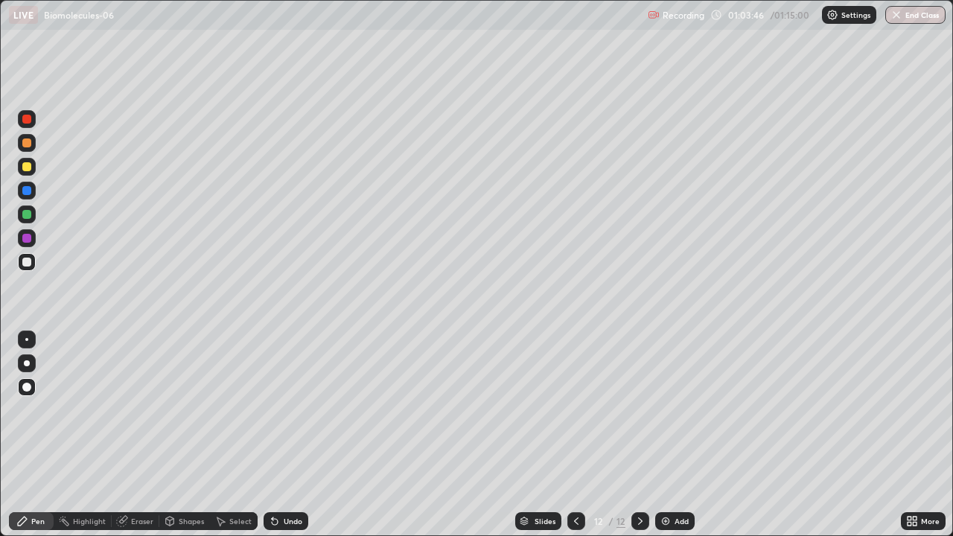
click at [28, 188] on div at bounding box center [26, 190] width 9 height 9
click at [667, 441] on img at bounding box center [665, 521] width 12 height 12
click at [28, 261] on div at bounding box center [26, 261] width 9 height 9
click at [27, 167] on div at bounding box center [26, 166] width 9 height 9
click at [29, 211] on div at bounding box center [26, 214] width 9 height 9
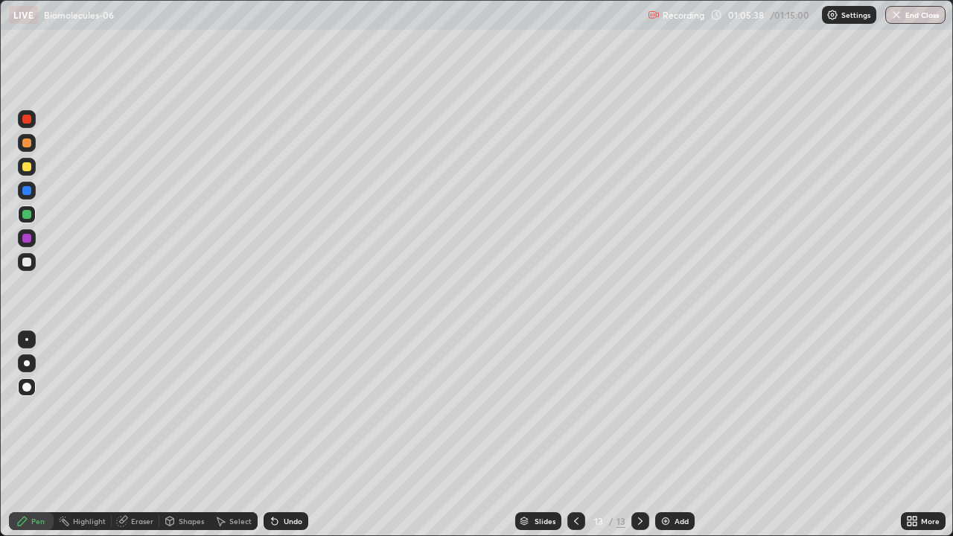
click at [24, 237] on div at bounding box center [26, 238] width 9 height 9
click at [33, 264] on div at bounding box center [27, 262] width 18 height 18
click at [32, 237] on div at bounding box center [27, 238] width 18 height 18
click at [24, 139] on div at bounding box center [26, 142] width 9 height 9
click at [664, 441] on img at bounding box center [665, 521] width 12 height 12
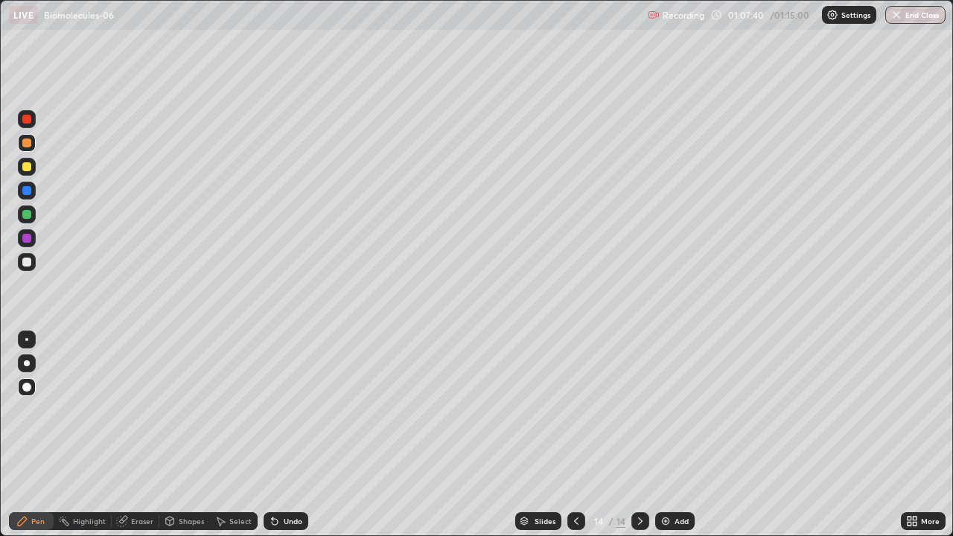
click at [26, 170] on div at bounding box center [26, 166] width 9 height 9
click at [31, 259] on div at bounding box center [26, 261] width 9 height 9
click at [27, 167] on div at bounding box center [26, 166] width 9 height 9
click at [907, 441] on icon at bounding box center [909, 518] width 4 height 4
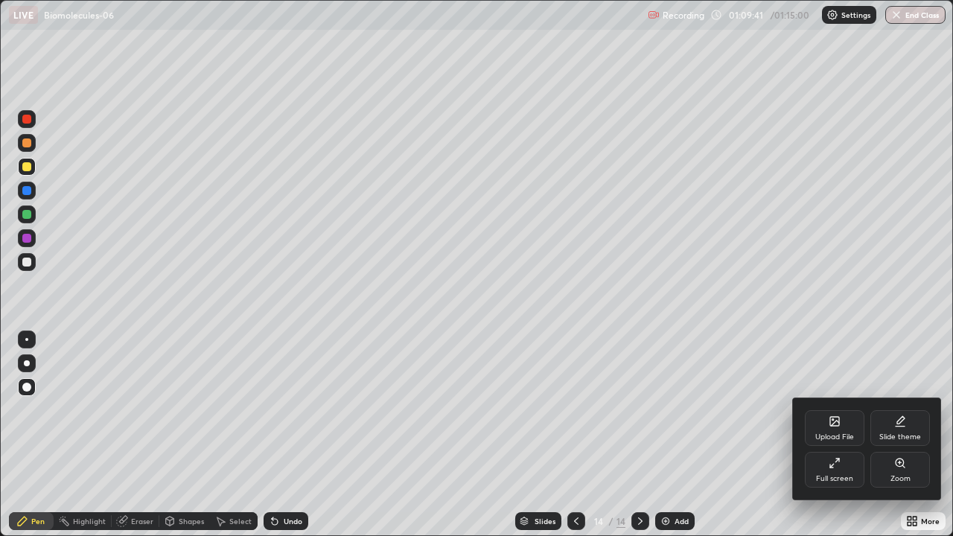
click at [830, 441] on div "Full screen" at bounding box center [834, 478] width 37 height 7
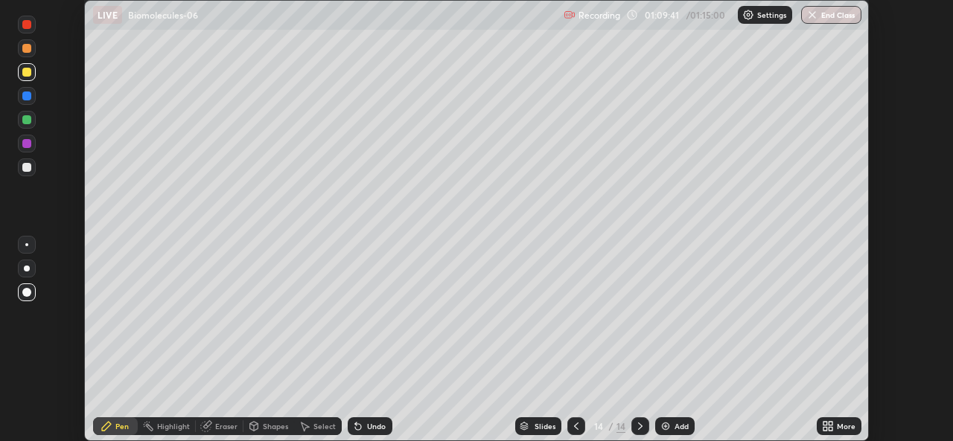
scroll to position [73975, 73464]
click at [833, 14] on button "End Class" at bounding box center [831, 15] width 60 height 18
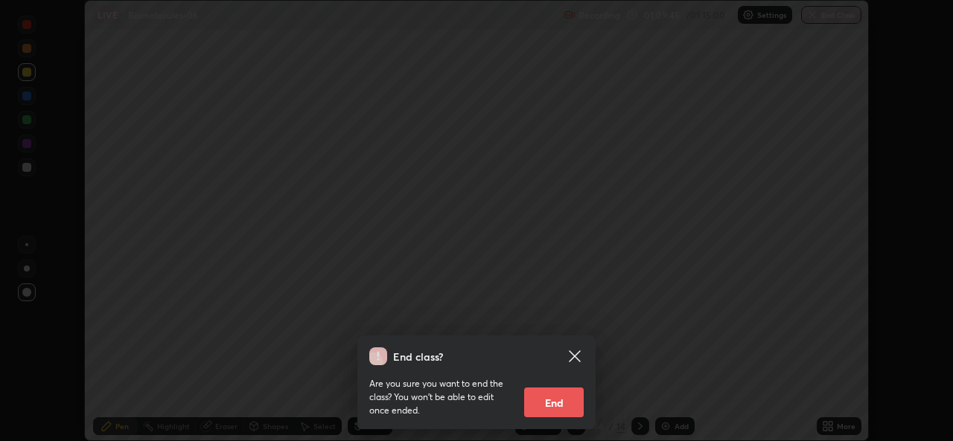
click at [568, 402] on button "End" at bounding box center [554, 403] width 60 height 30
